Goal: Task Accomplishment & Management: Manage account settings

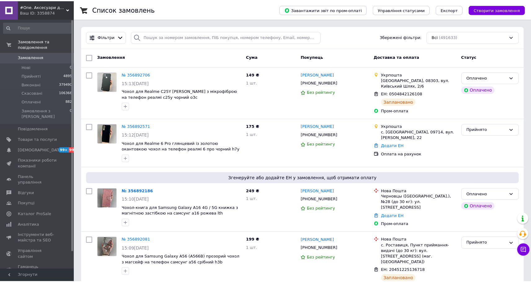
scroll to position [122, 0]
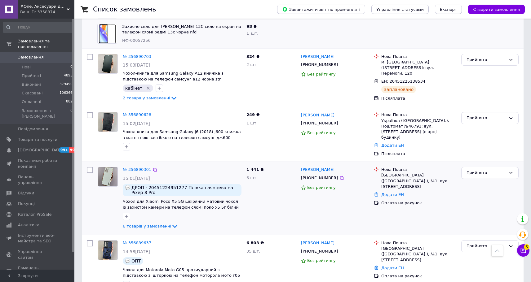
click at [162, 224] on span "6 товарів у замовленні" at bounding box center [147, 226] width 48 height 5
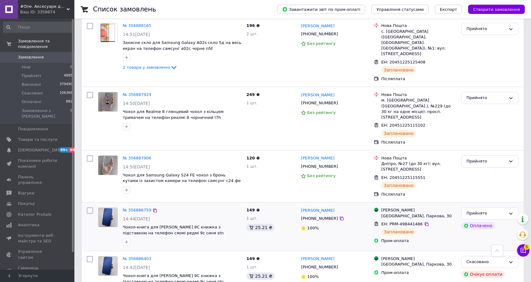
scroll to position [1520, 0]
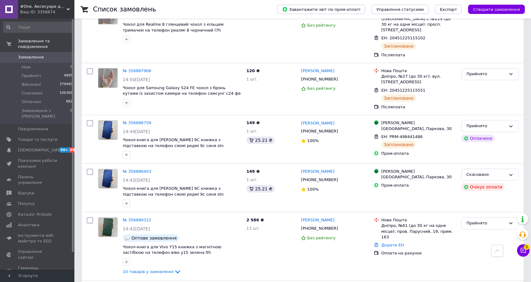
click at [41, 55] on span "Замовлення" at bounding box center [37, 58] width 39 height 6
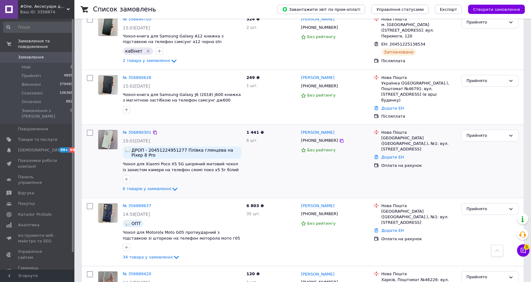
scroll to position [651, 0]
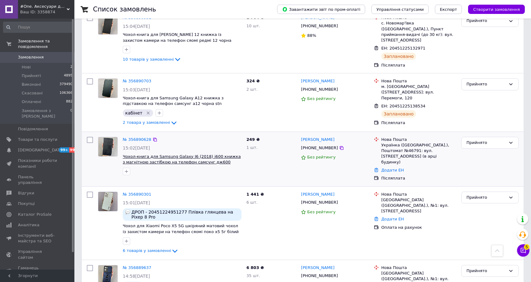
click at [152, 249] on span "6 товарів у замовленні" at bounding box center [147, 251] width 48 height 5
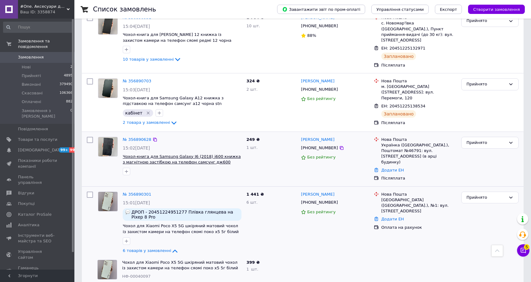
scroll to position [622, 0]
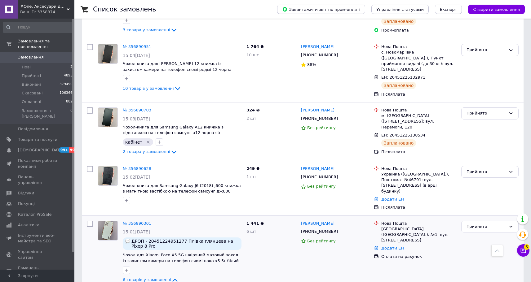
click at [158, 278] on span "6 товарів у замовленні" at bounding box center [147, 280] width 48 height 5
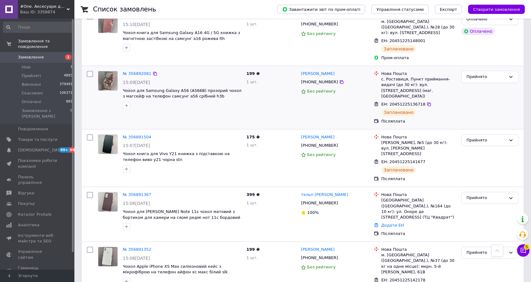
scroll to position [527, 0]
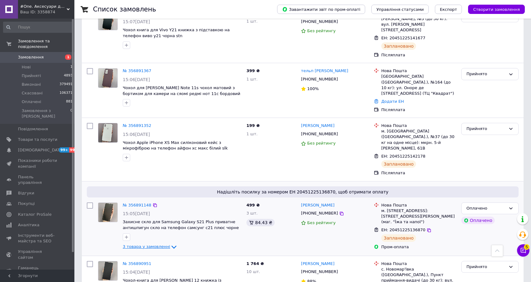
click at [155, 245] on span "3 товара у замовленні" at bounding box center [146, 247] width 47 height 5
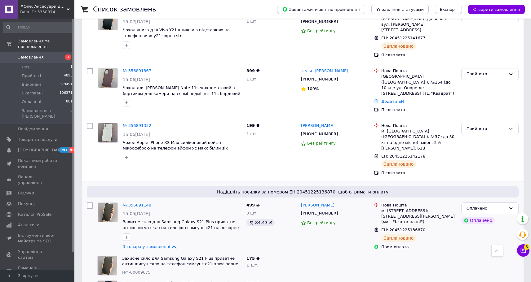
scroll to position [186, 0]
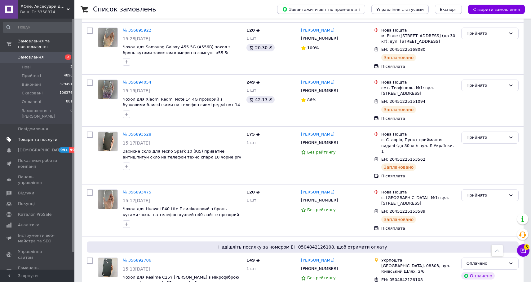
scroll to position [217, 0]
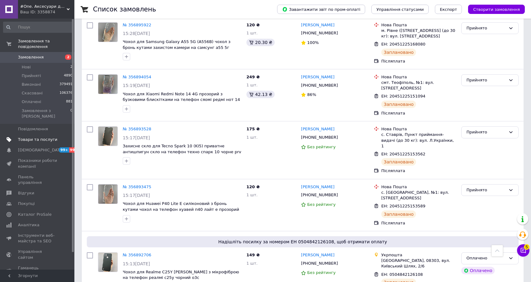
click at [34, 137] on span "Товари та послуги" at bounding box center [37, 140] width 39 height 6
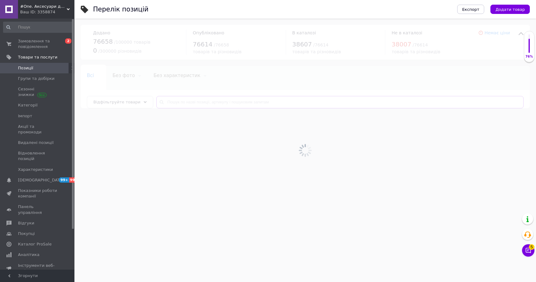
click at [232, 99] on input "text" at bounding box center [339, 102] width 367 height 12
click at [233, 101] on input "text" at bounding box center [339, 102] width 367 height 12
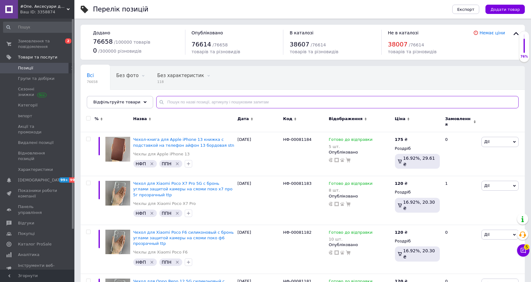
paste input "НФ-00078064"
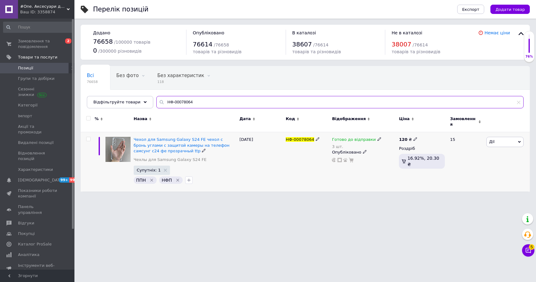
type input "НФ-00078064"
click at [348, 137] on span "Готово до відправки" at bounding box center [354, 140] width 44 height 7
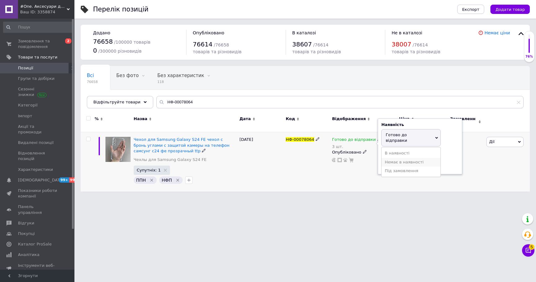
click at [414, 158] on li "Немає в наявності" at bounding box center [410, 162] width 59 height 9
click at [414, 153] on input "3" at bounding box center [404, 159] width 47 height 12
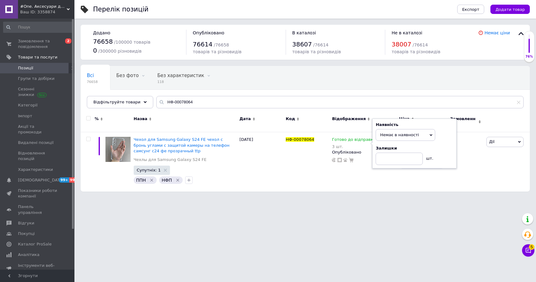
click at [375, 198] on html "#One. Аксесуари до смартфонів Ваш ID: 3358874 Сайт #One. Аксесуари до смартфоні…" at bounding box center [268, 99] width 536 height 198
